Goal: Information Seeking & Learning: Learn about a topic

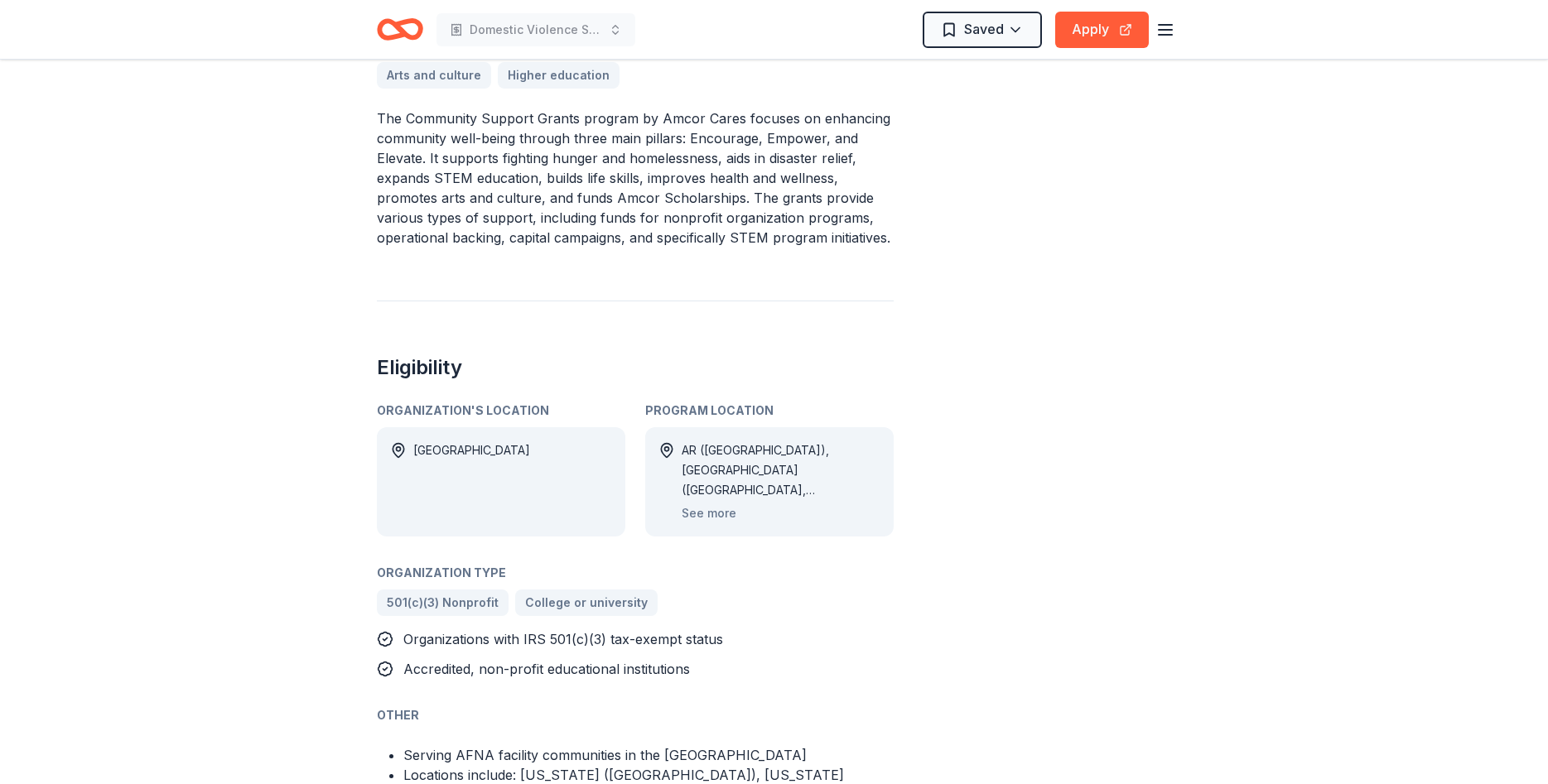
scroll to position [845, 0]
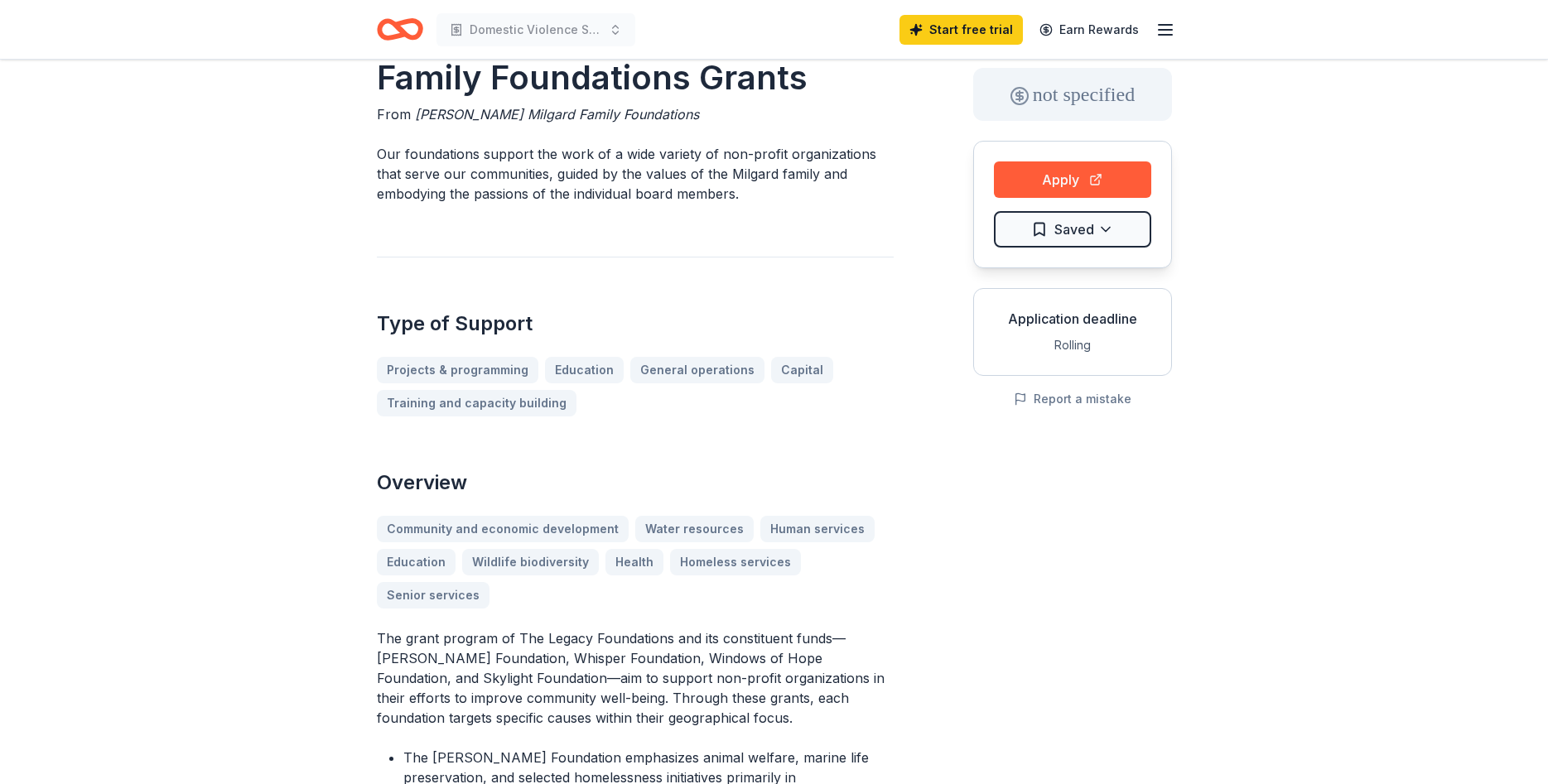
scroll to position [169, 0]
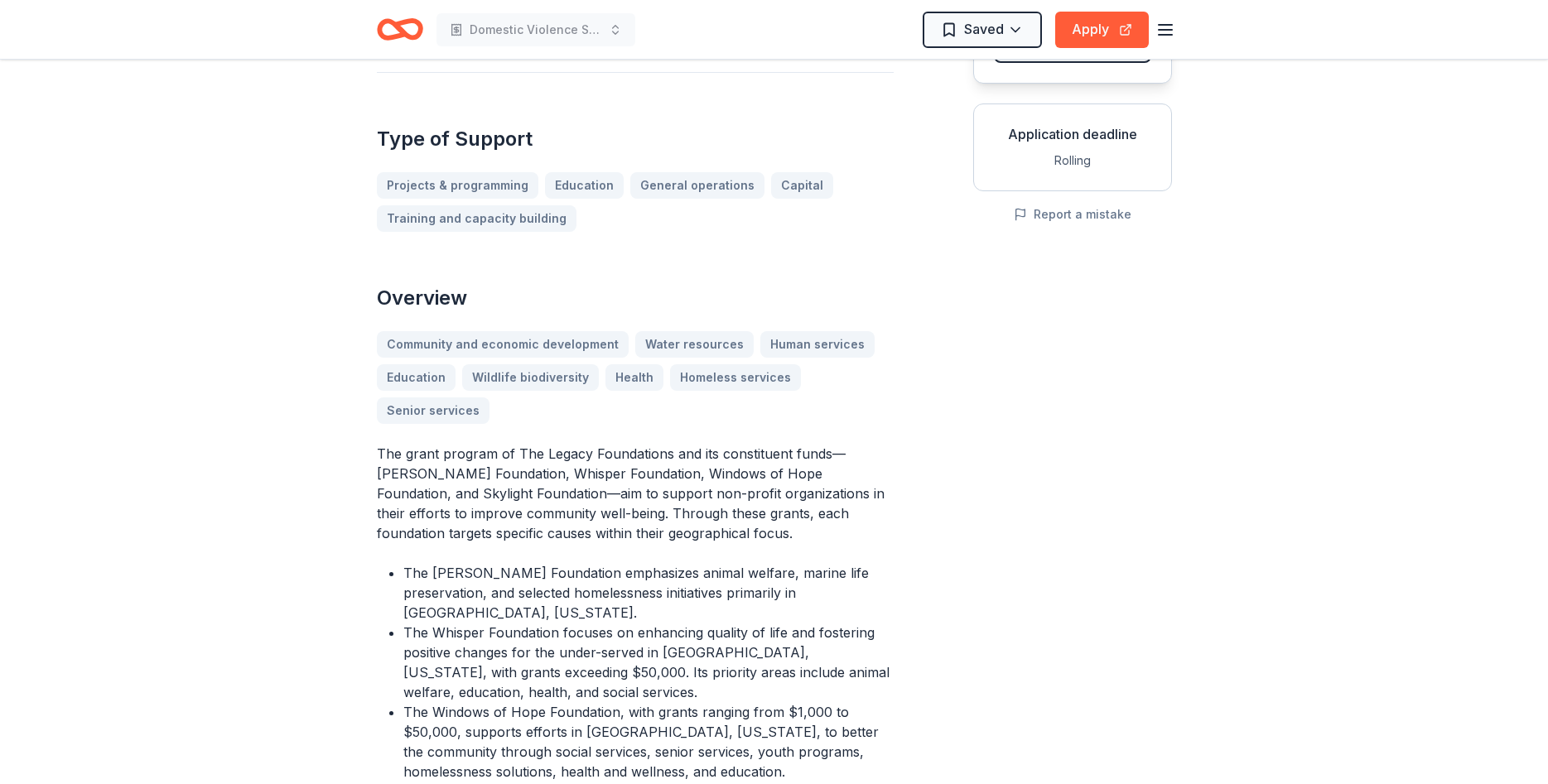
drag, startPoint x: 936, startPoint y: 320, endPoint x: 939, endPoint y: 342, distance: 22.2
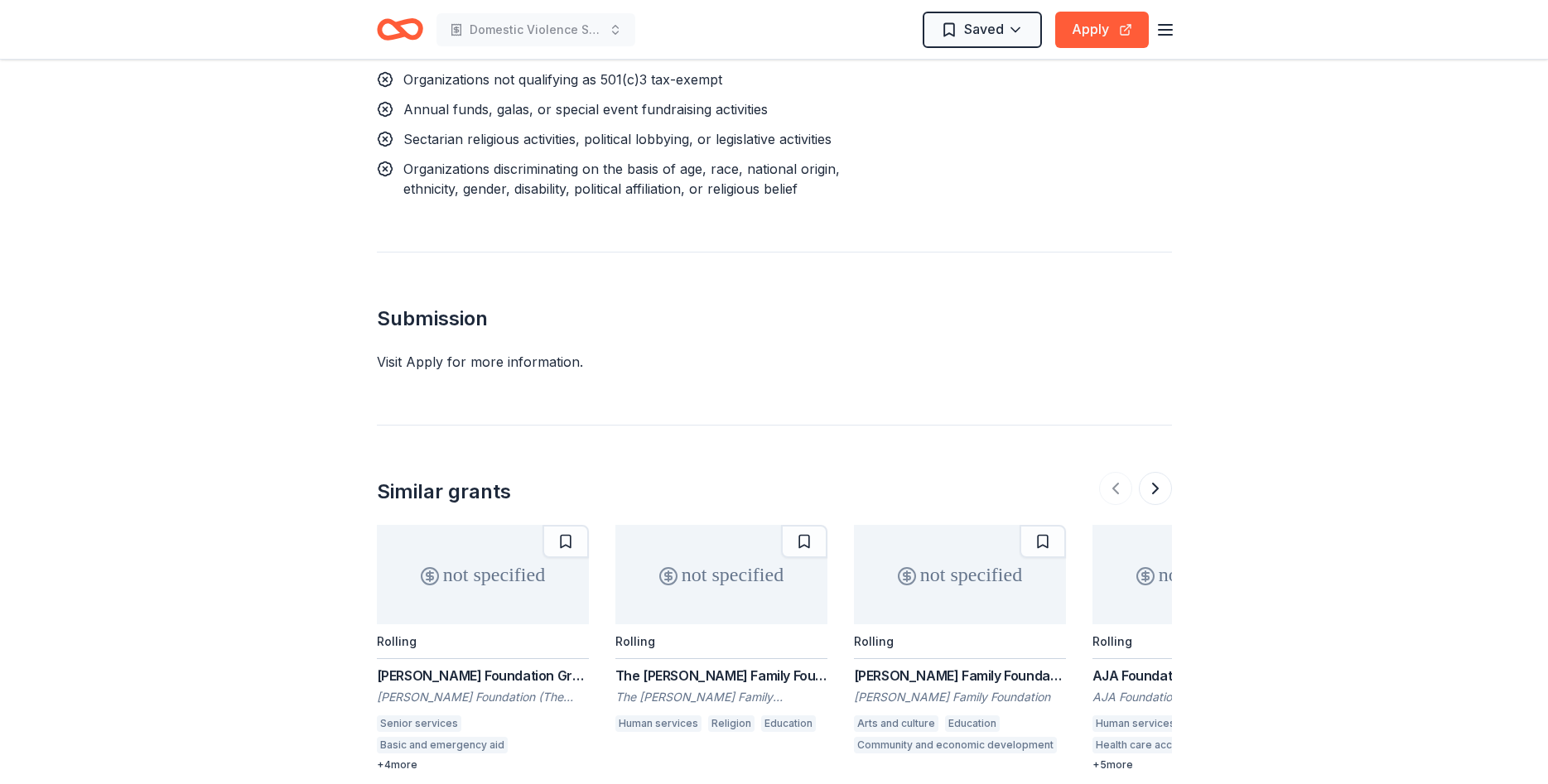
scroll to position [1888, 0]
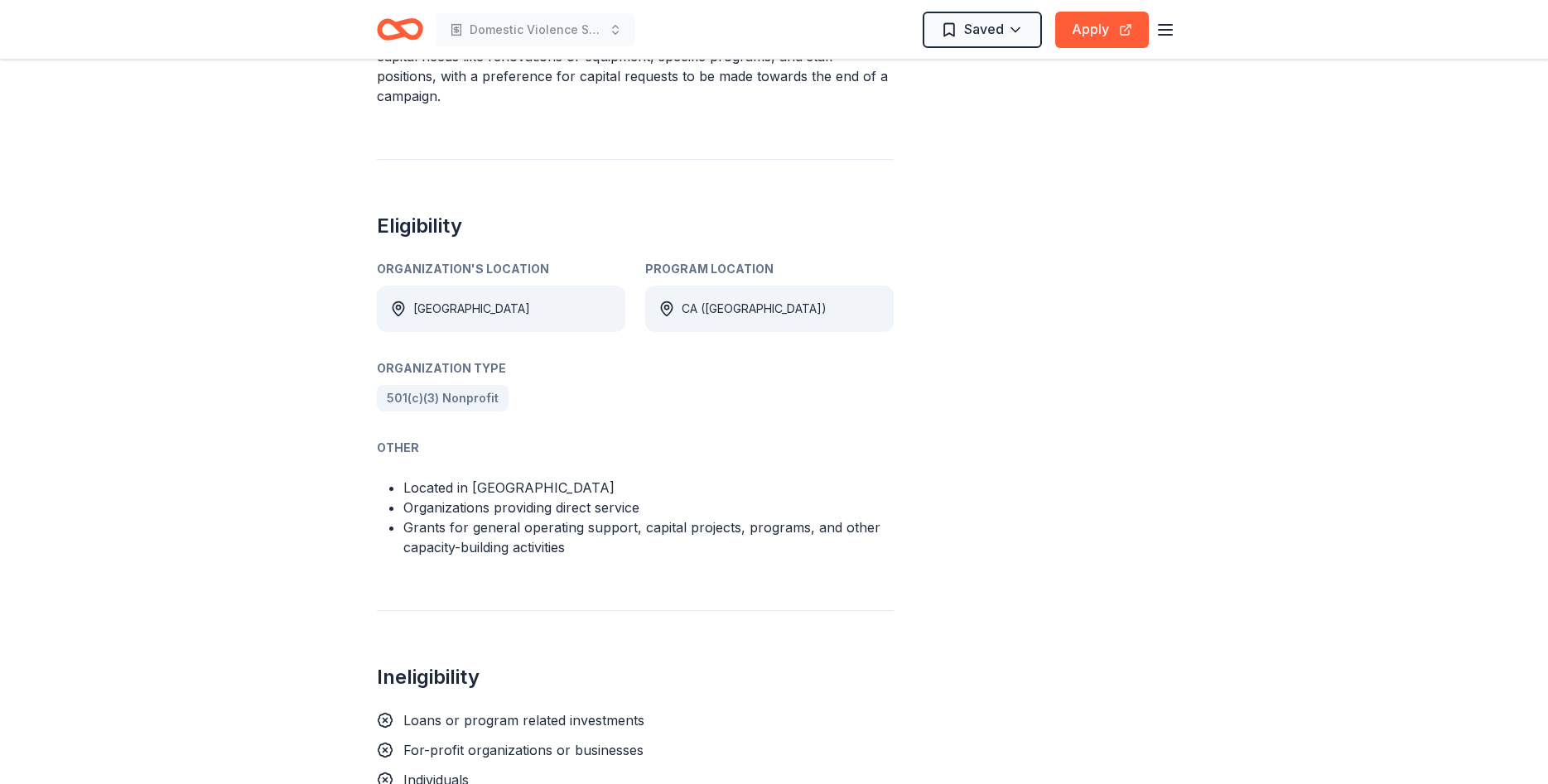
scroll to position [1012, 0]
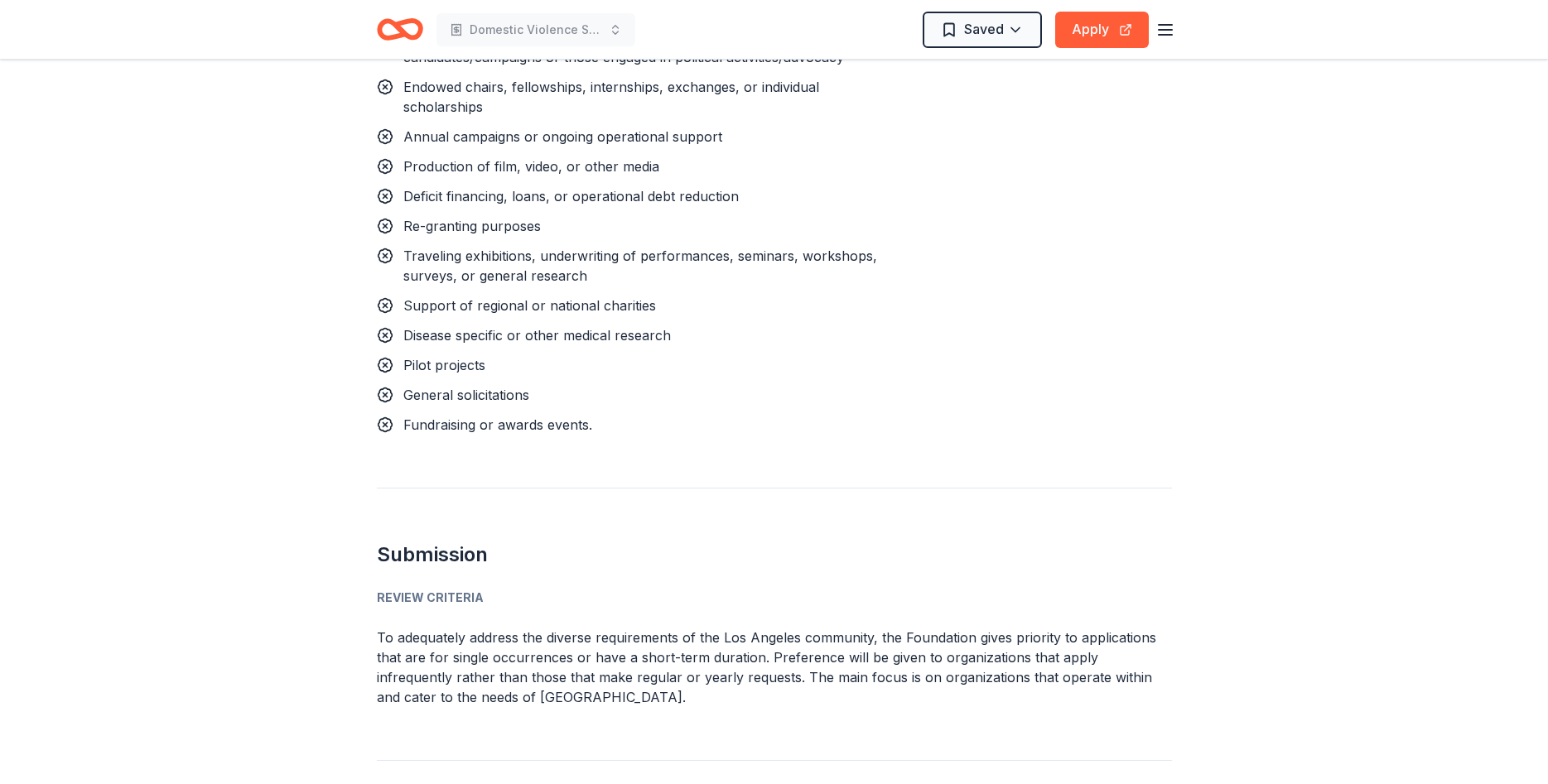
scroll to position [1581, 0]
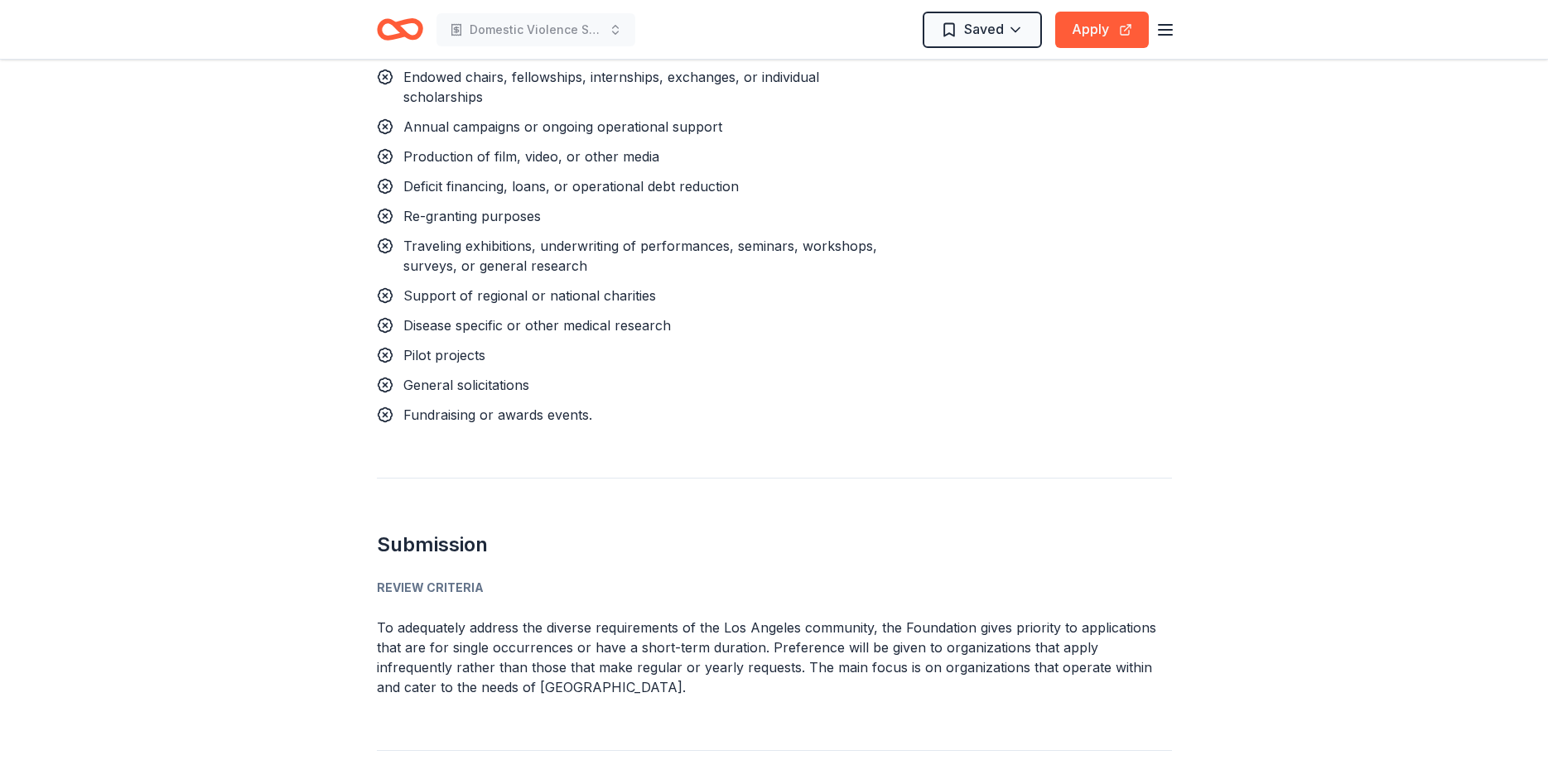
drag, startPoint x: 983, startPoint y: 350, endPoint x: 983, endPoint y: 367, distance: 17.0
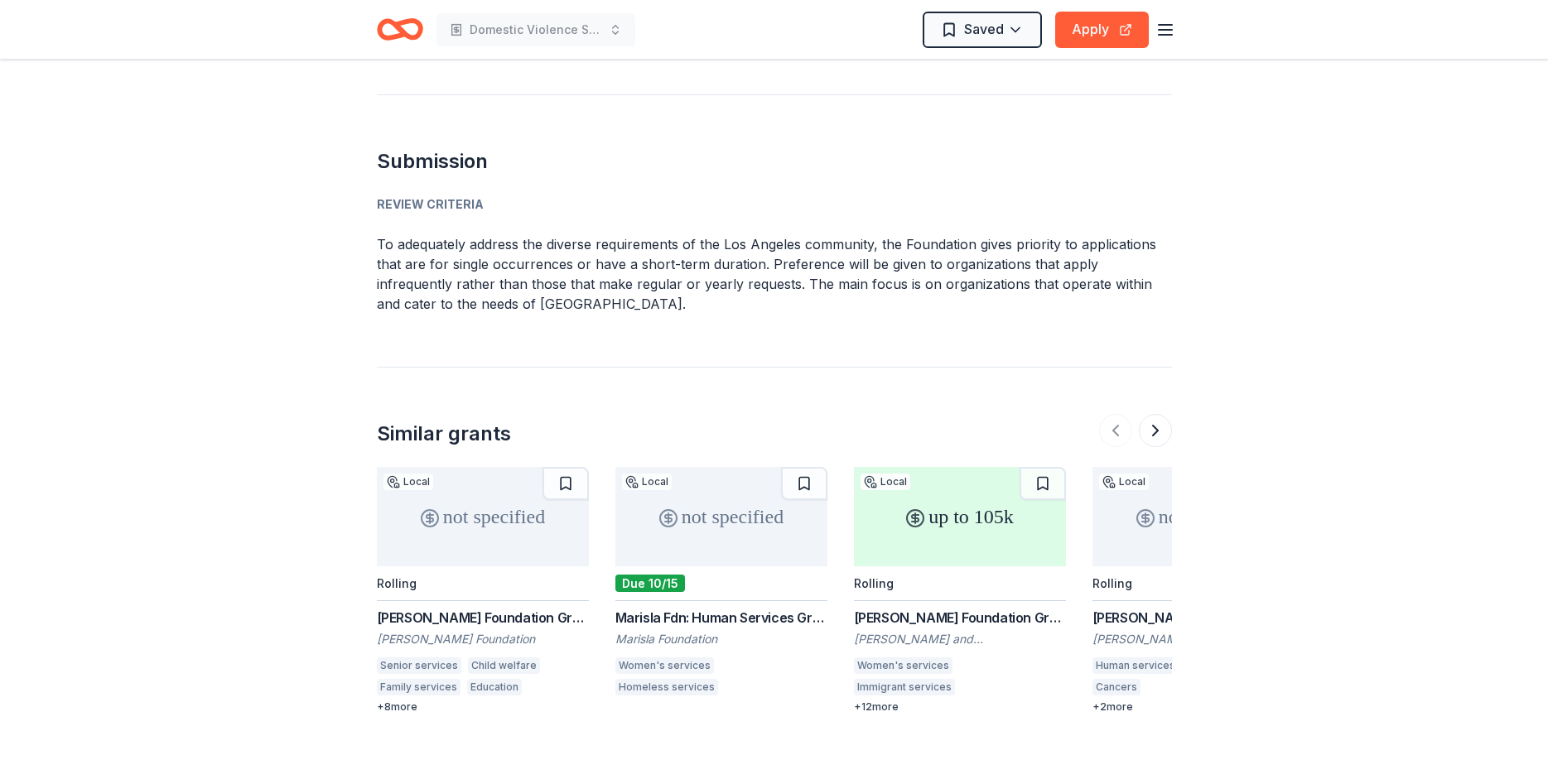
drag, startPoint x: 991, startPoint y: 324, endPoint x: 980, endPoint y: 349, distance: 27.3
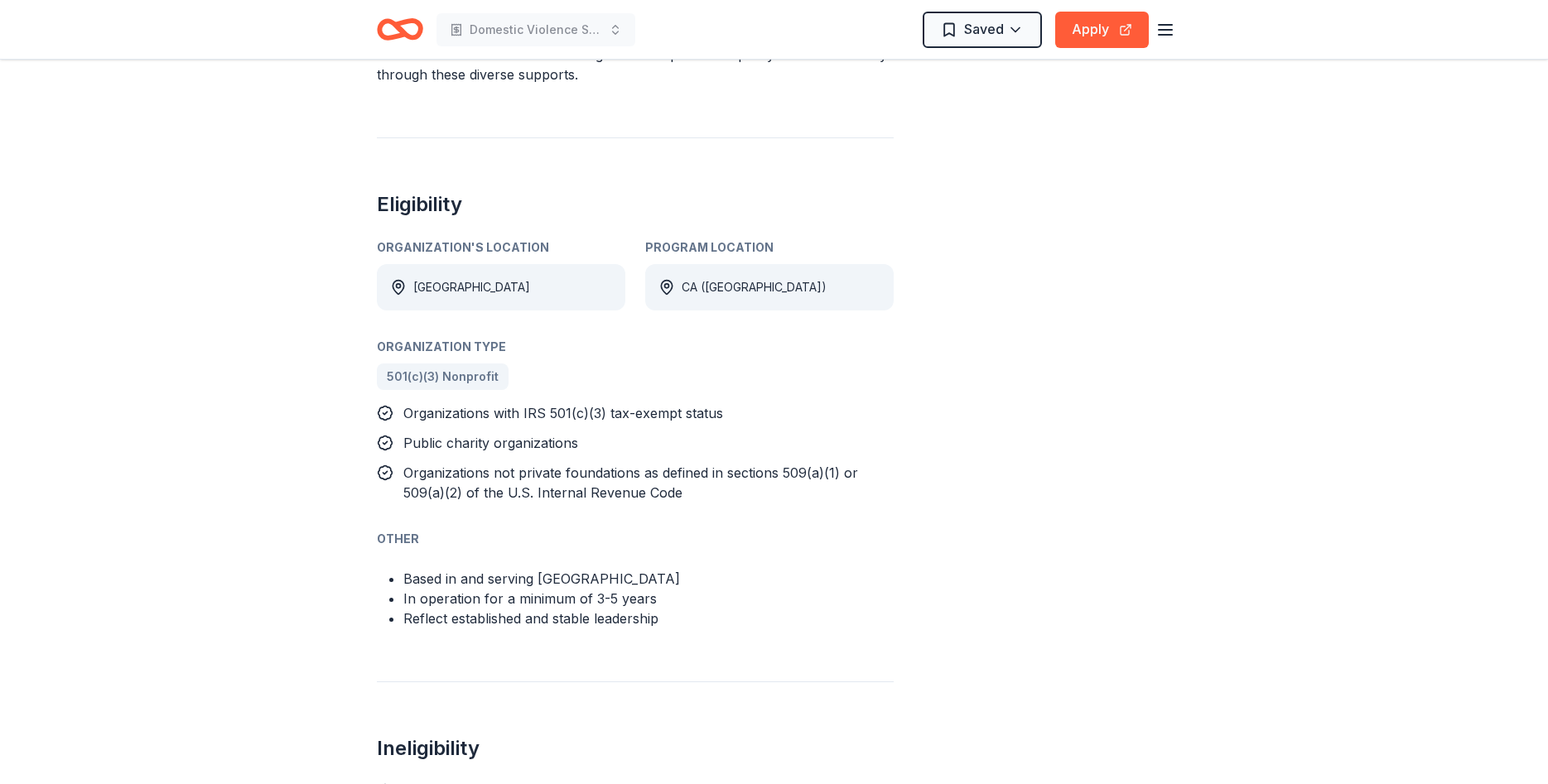
scroll to position [760, 0]
